Goal: Information Seeking & Learning: Learn about a topic

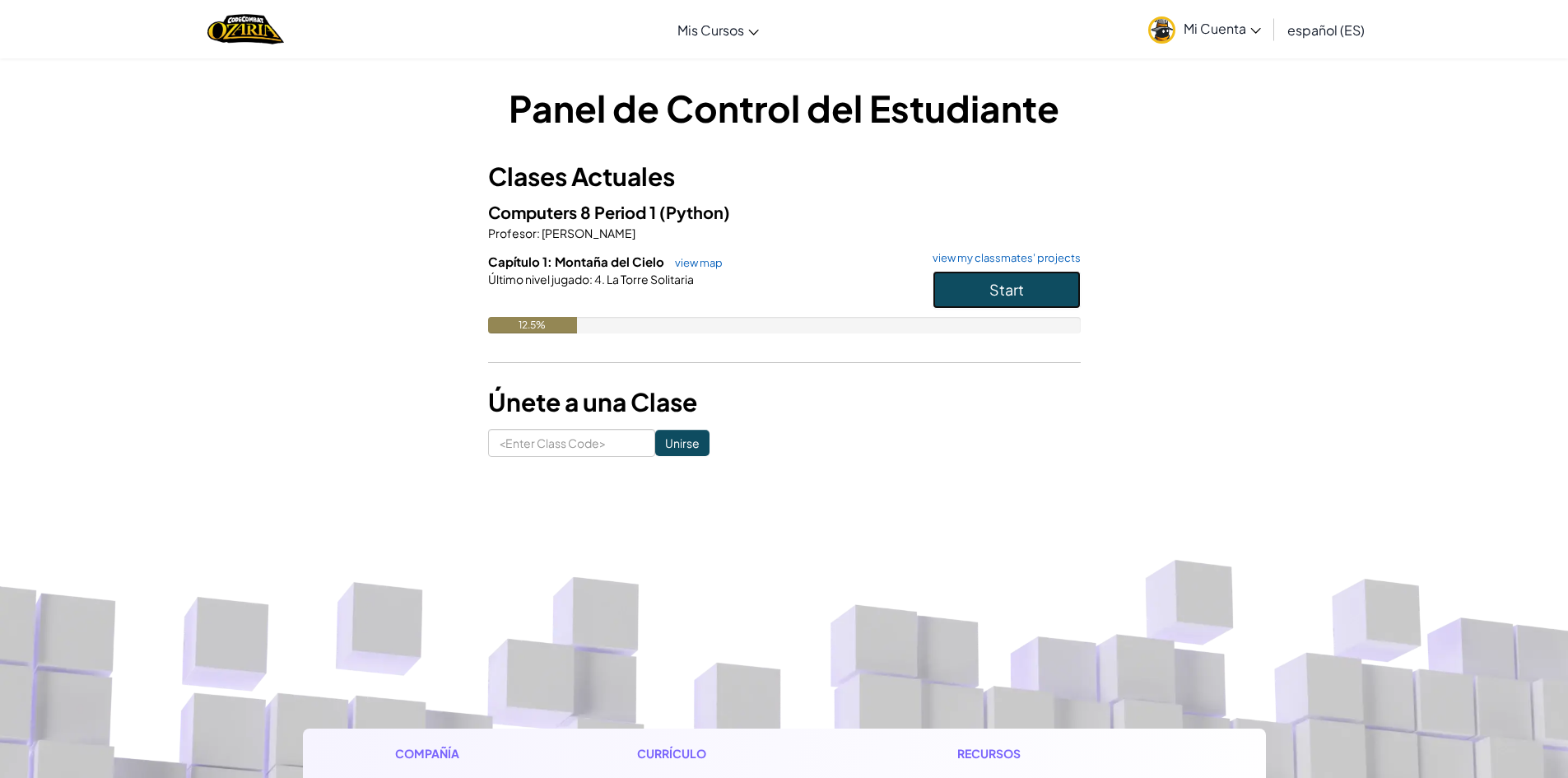
click at [998, 291] on span "Start" at bounding box center [1007, 290] width 35 height 19
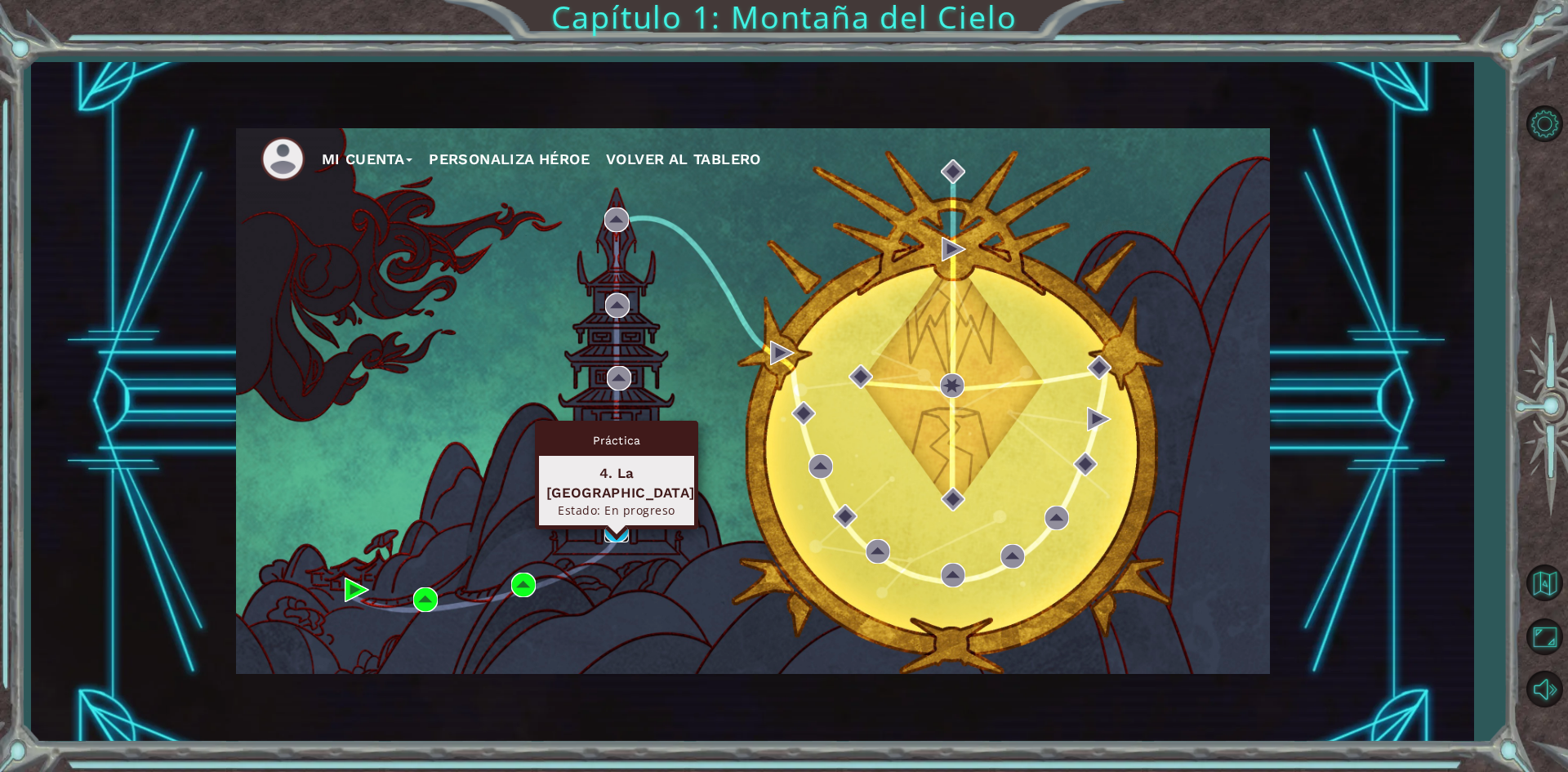
click at [609, 519] on img at bounding box center [616, 530] width 24 height 24
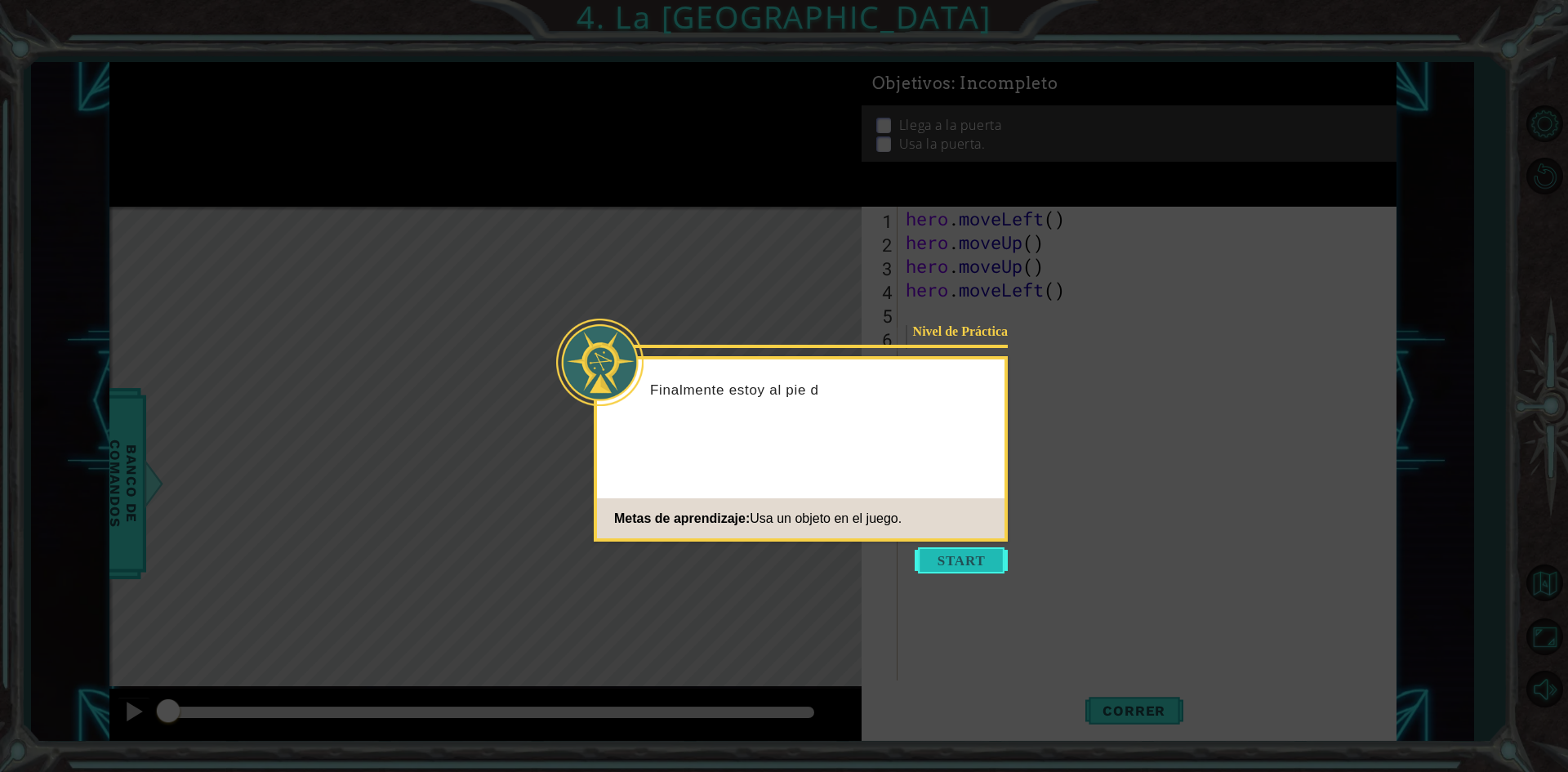
click at [949, 559] on button "Start" at bounding box center [961, 560] width 93 height 26
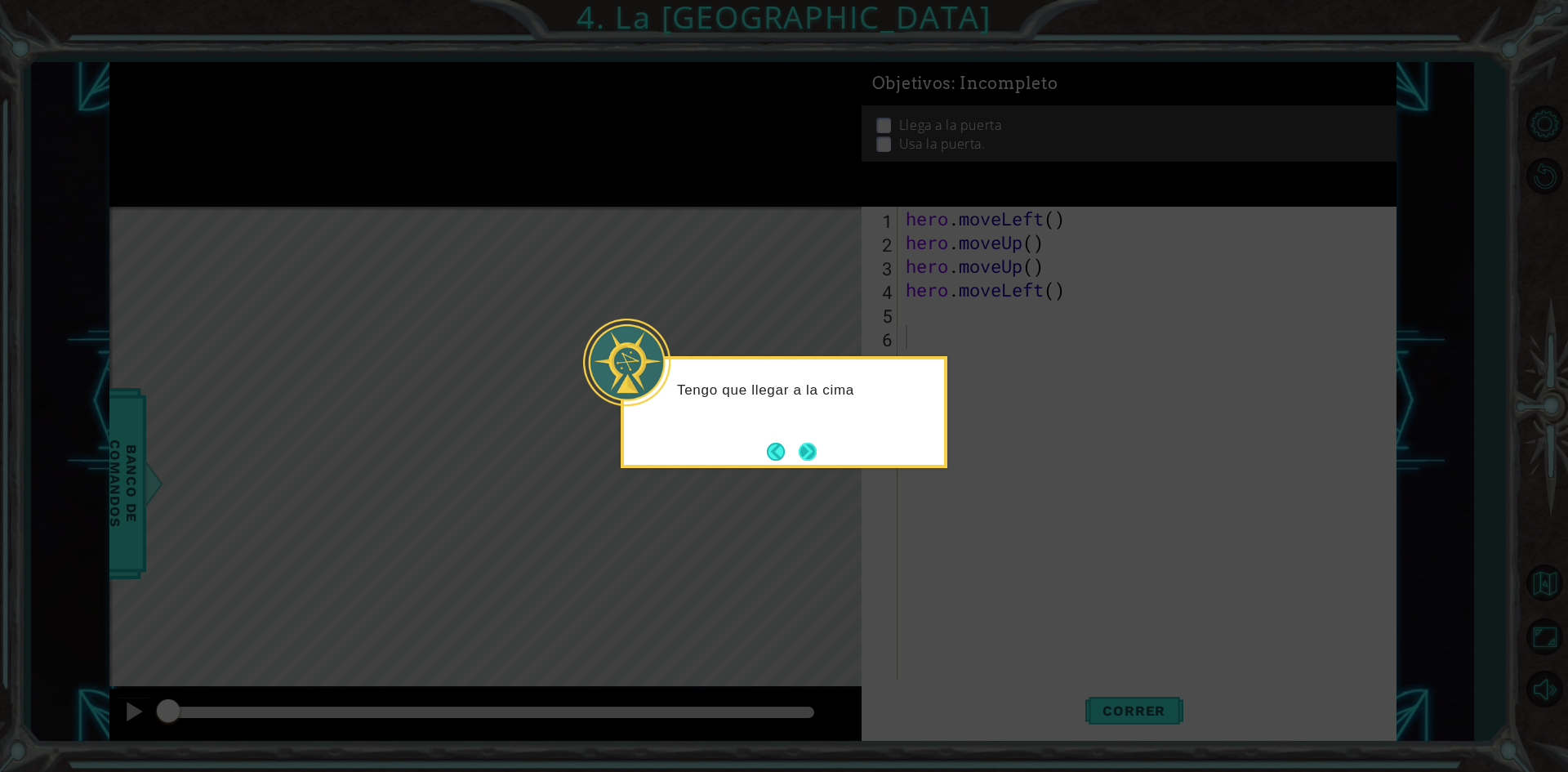
click at [809, 446] on button "Next" at bounding box center [808, 451] width 22 height 22
click at [801, 446] on button "Next" at bounding box center [806, 451] width 30 height 30
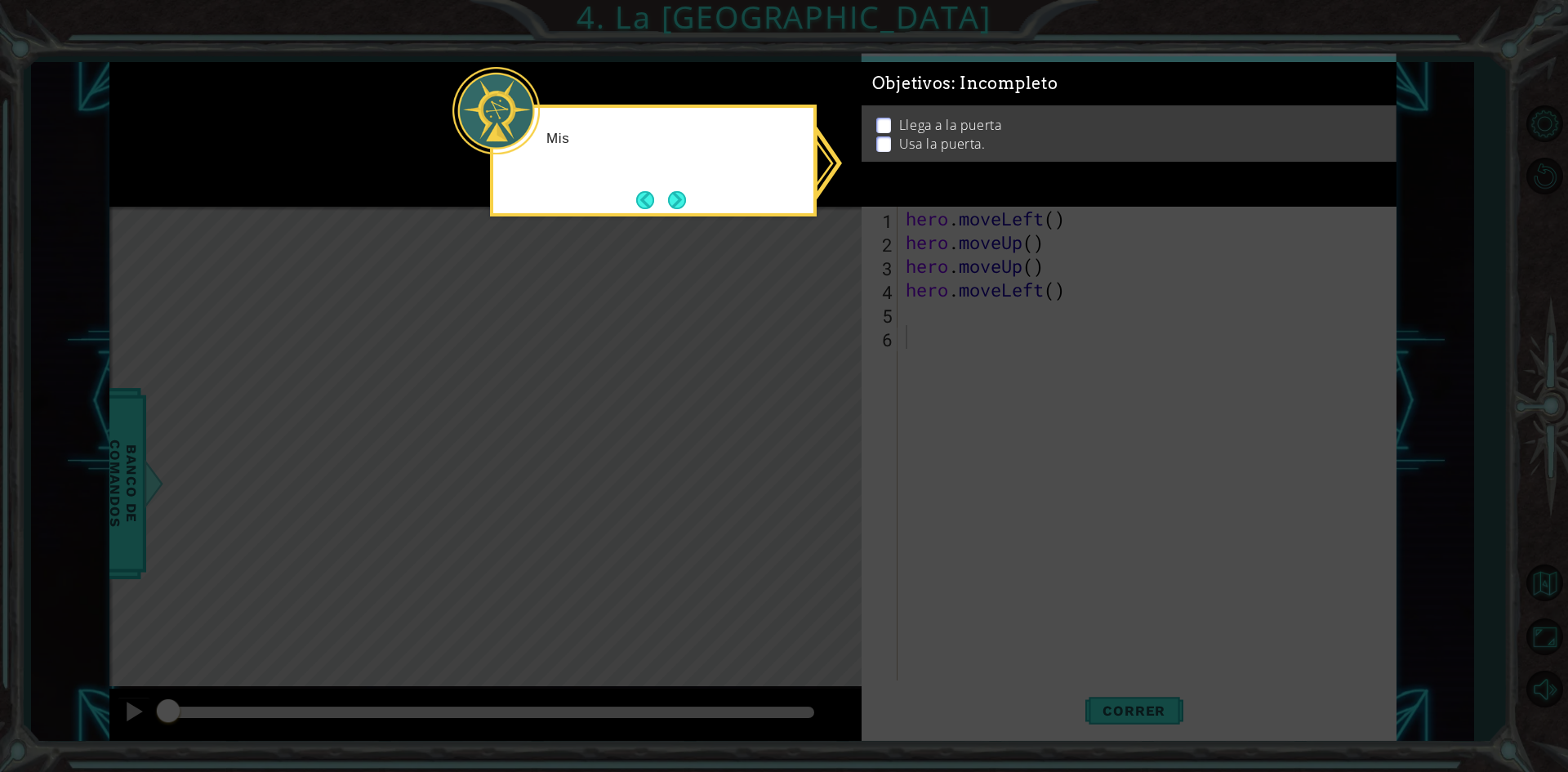
click at [793, 447] on icon at bounding box center [784, 386] width 1568 height 772
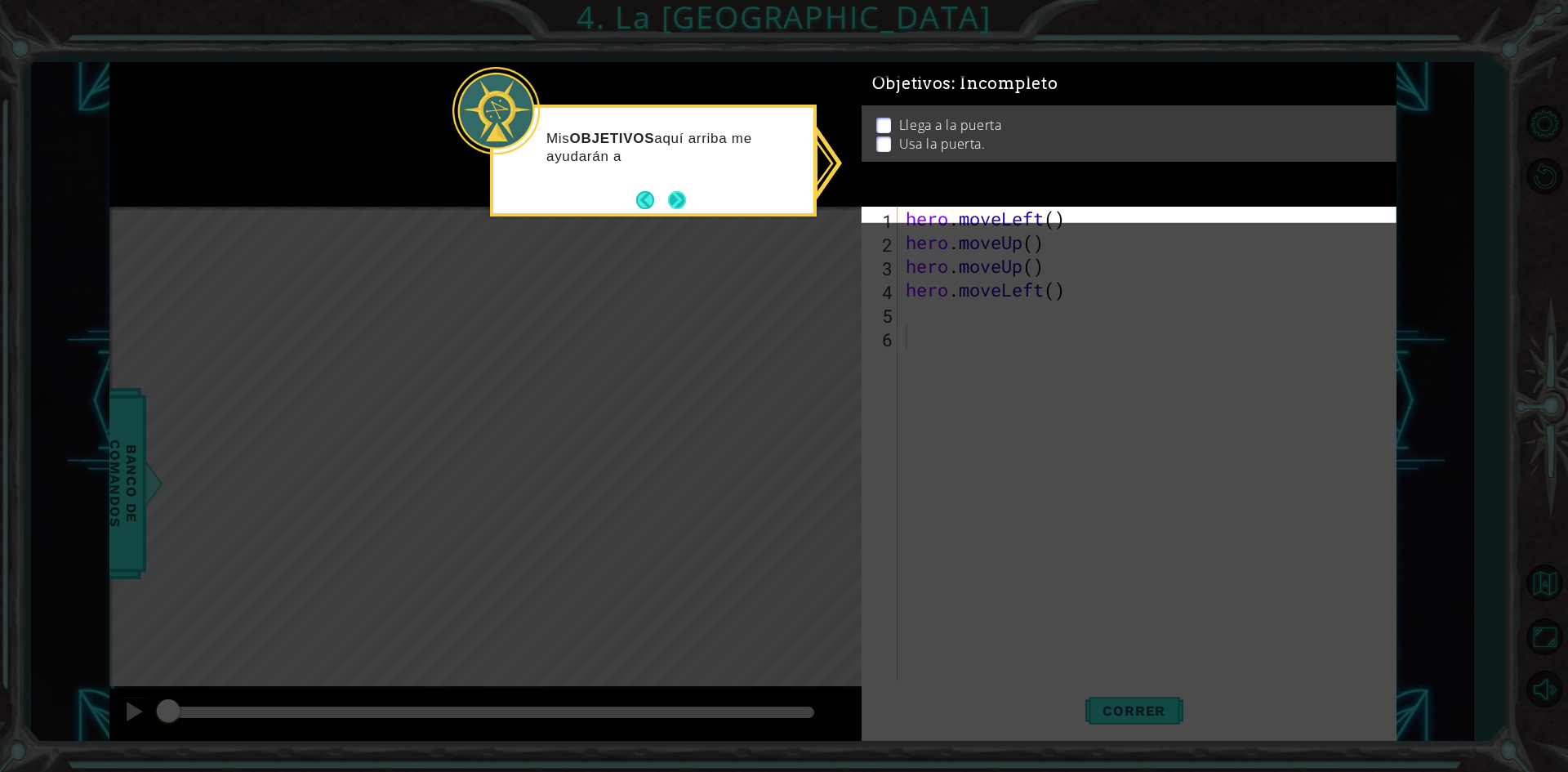
click at [678, 192] on button "Next" at bounding box center [675, 199] width 30 height 30
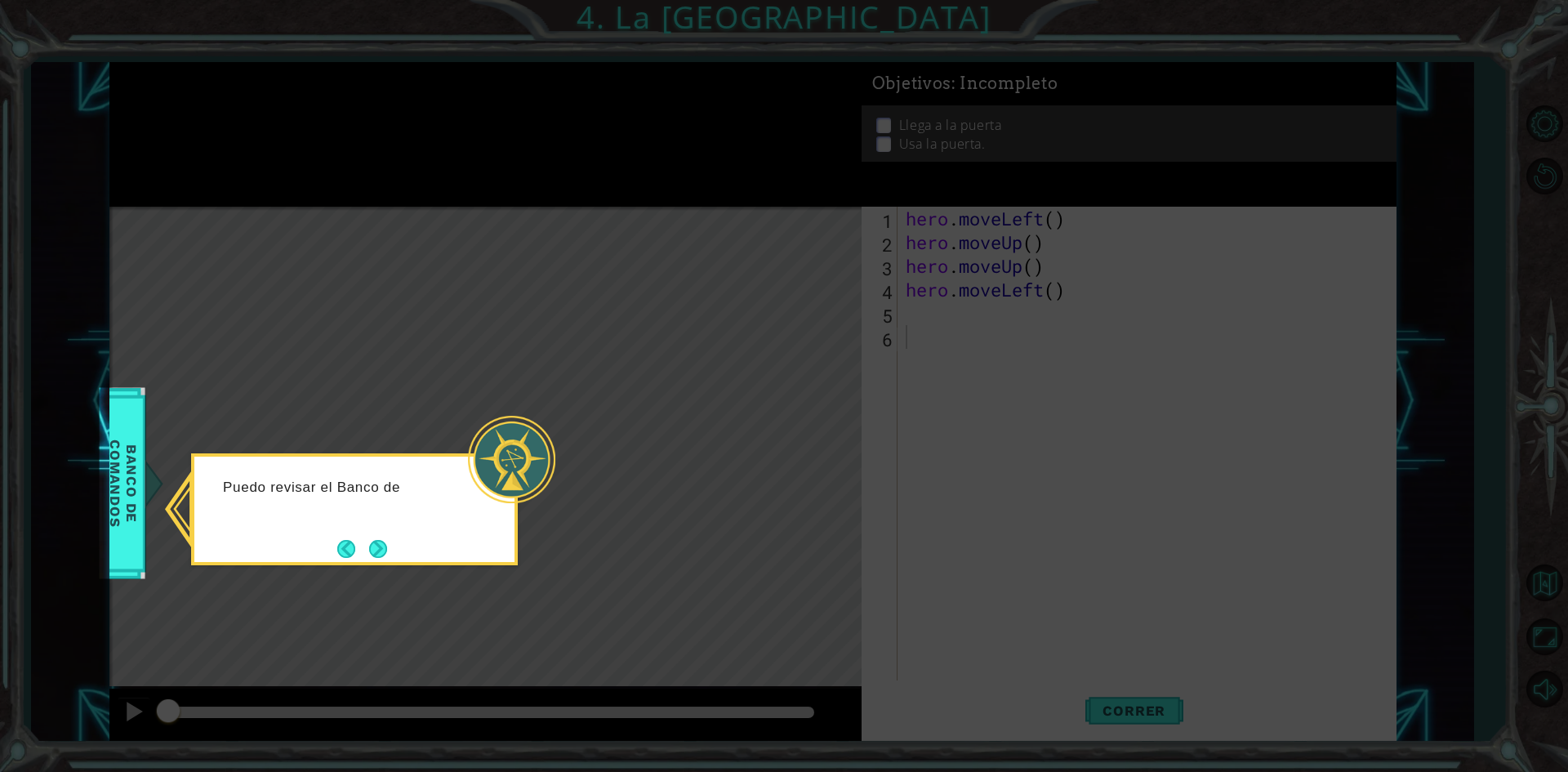
click at [369, 528] on div "Puedo revisar el Banco de" at bounding box center [355, 510] width 327 height 112
click at [380, 546] on button "Next" at bounding box center [378, 549] width 30 height 30
